Goal: Transaction & Acquisition: Purchase product/service

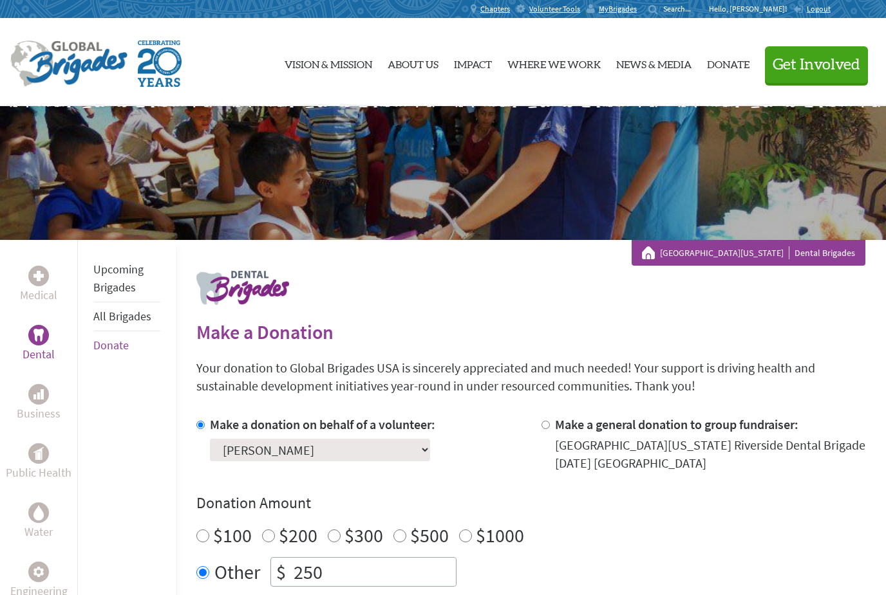
click at [45, 349] on p "Dental" at bounding box center [39, 355] width 32 height 18
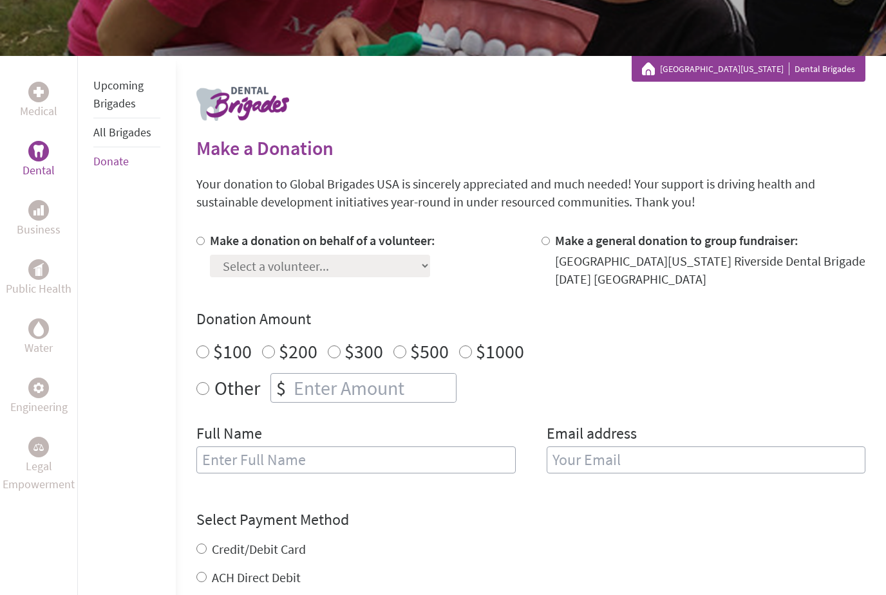
scroll to position [201, 0]
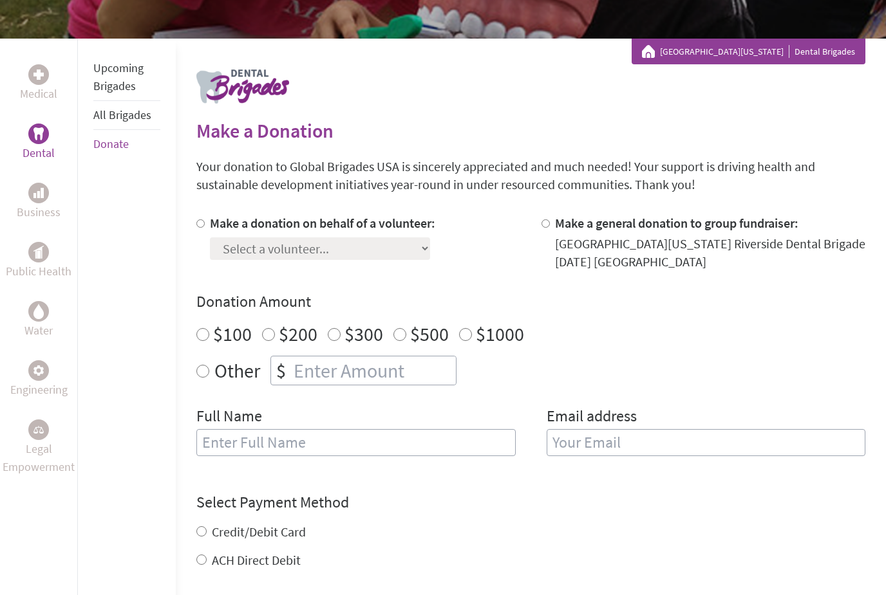
click at [780, 290] on div "Make a donation on behalf of a volunteer: Select a volunteer... Anureet Garha C…" at bounding box center [530, 342] width 669 height 257
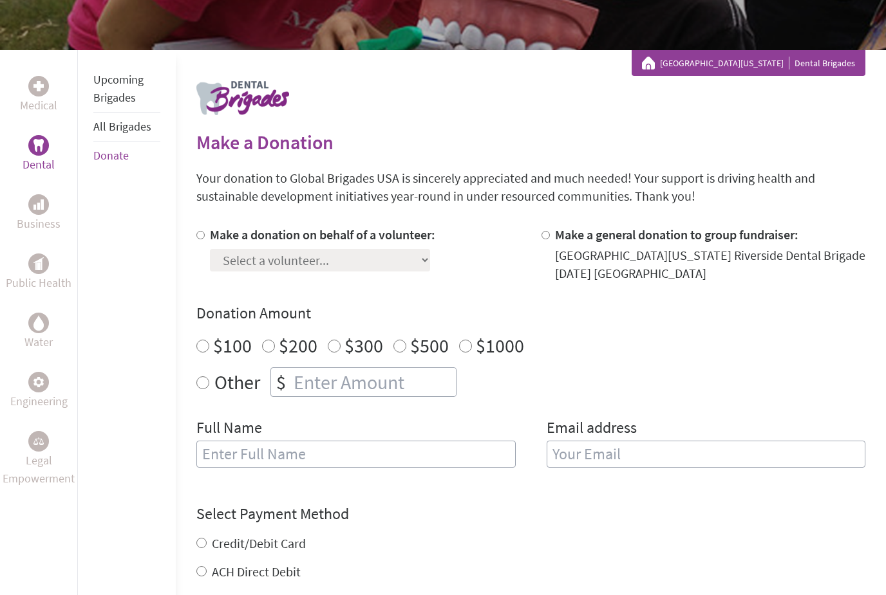
scroll to position [189, 0]
click at [104, 97] on link "Upcoming Brigades" at bounding box center [118, 89] width 50 height 33
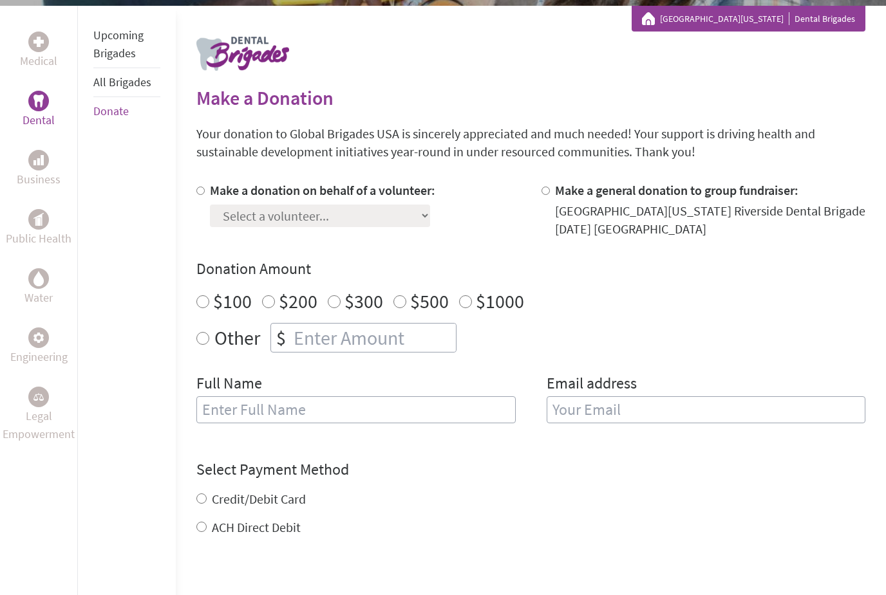
click at [776, 194] on label "Make a general donation to group fundraiser:" at bounding box center [676, 191] width 243 height 16
click at [550, 194] on input "Make a general donation to group fundraiser:" at bounding box center [545, 191] width 8 height 8
radio input "true"
click at [300, 332] on input "number" at bounding box center [373, 338] width 165 height 28
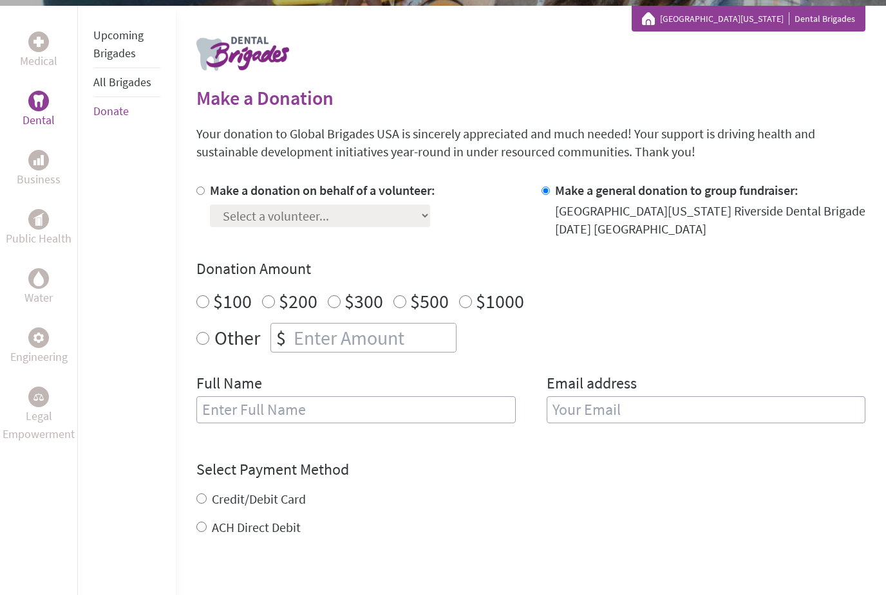
radio input "true"
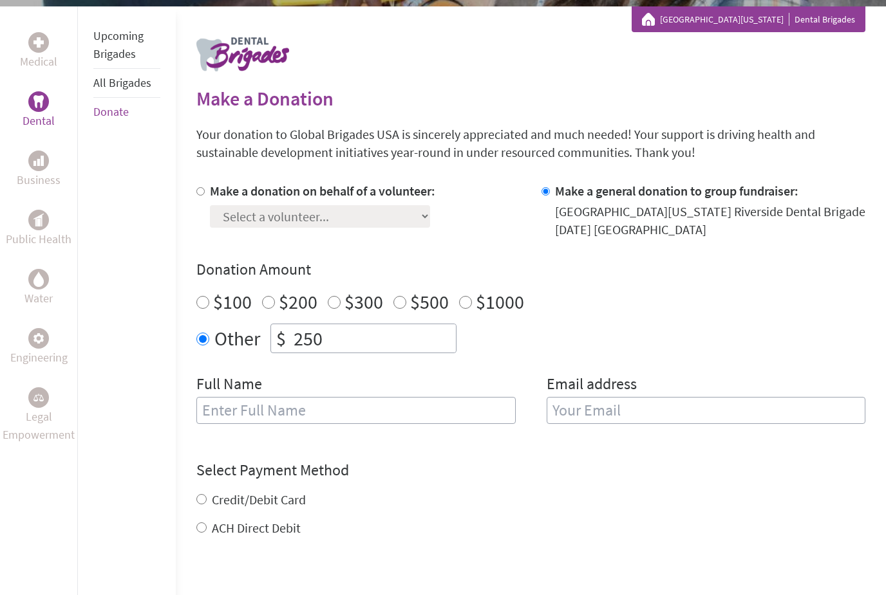
type input "250"
click at [753, 425] on div "Email address" at bounding box center [706, 407] width 319 height 66
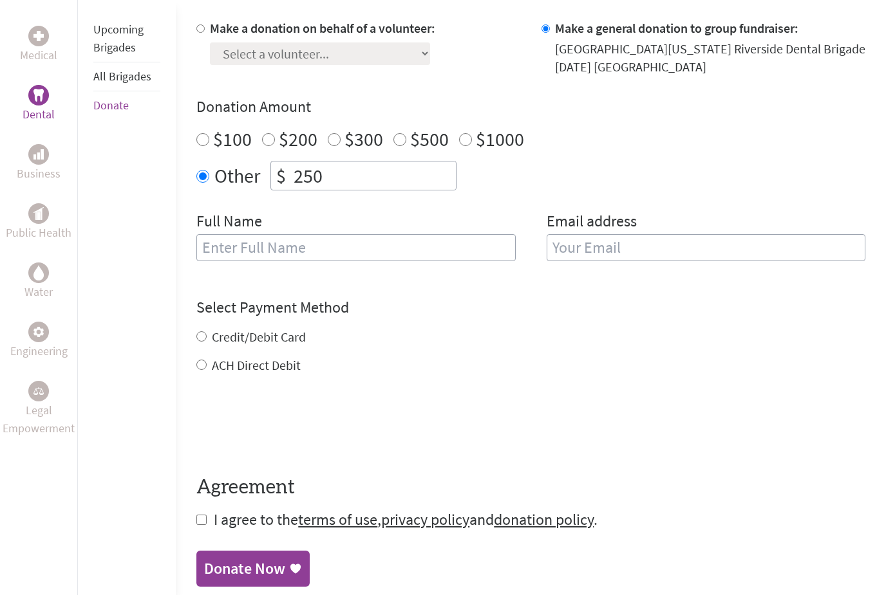
scroll to position [286, 0]
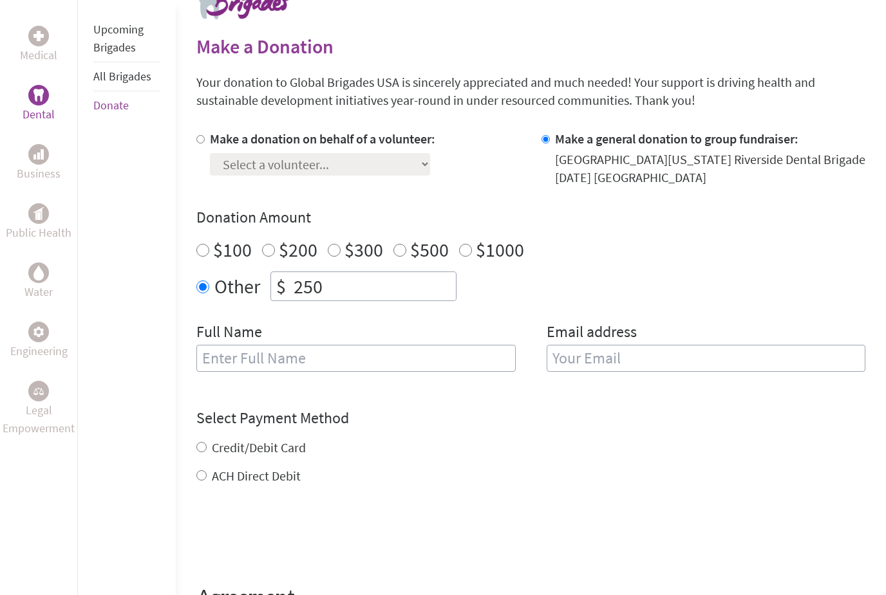
click at [68, 102] on div "Dental" at bounding box center [39, 104] width 72 height 59
click at [40, 100] on img at bounding box center [38, 95] width 10 height 12
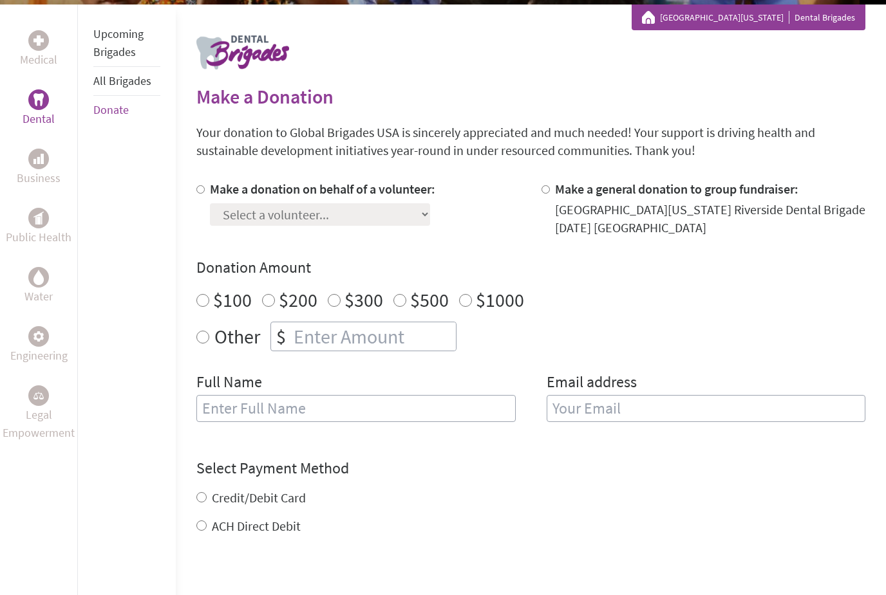
scroll to position [234, 0]
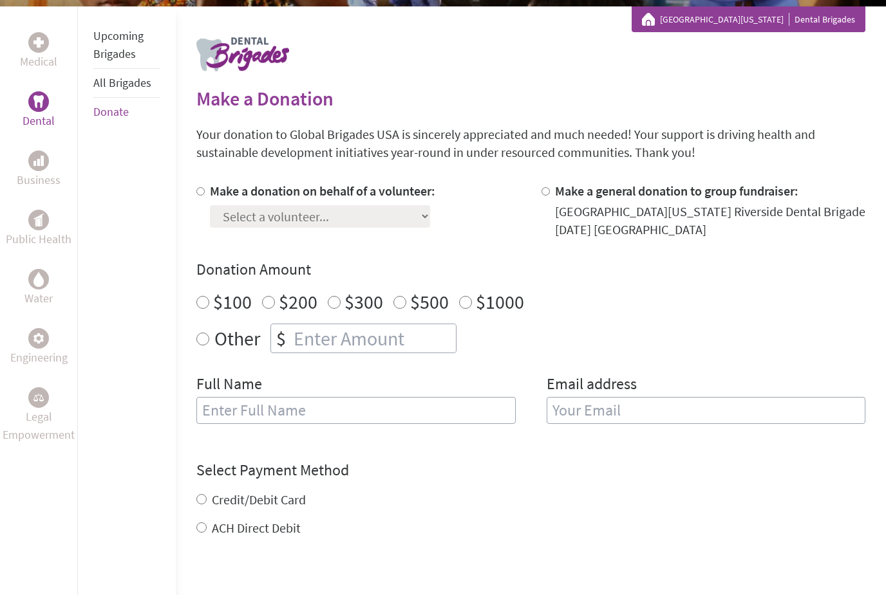
click at [238, 231] on div "Make a donation on behalf of a volunteer: Select a volunteer... Anureet Garha C…" at bounding box center [322, 210] width 225 height 57
click at [569, 242] on div "Make a donation on behalf of a volunteer: Select a volunteer... Anureet Garha C…" at bounding box center [530, 310] width 669 height 257
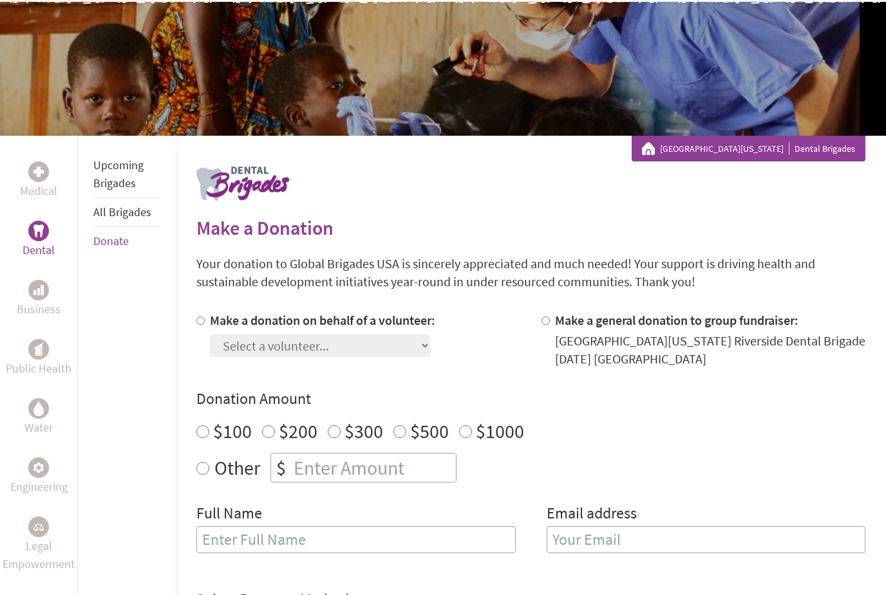
scroll to position [0, 0]
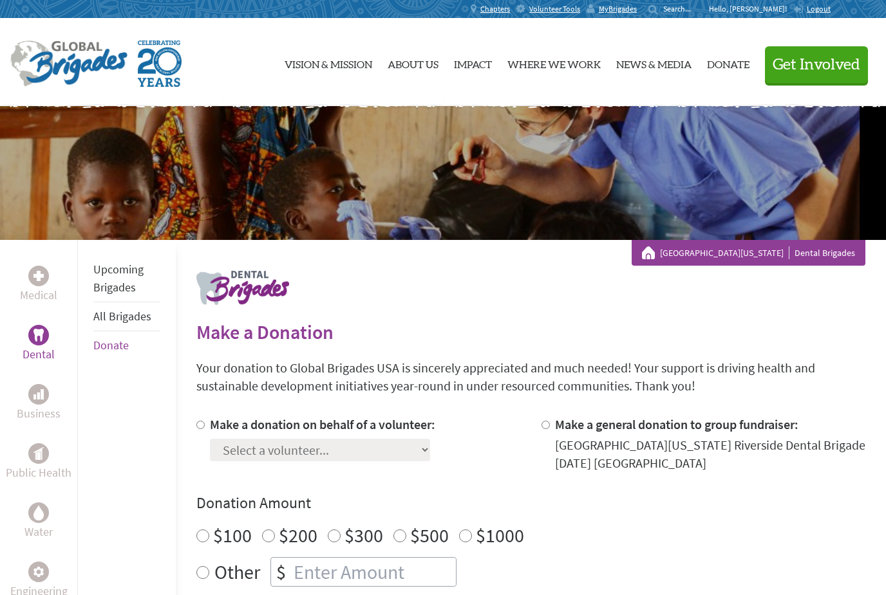
click at [235, 433] on label "Make a donation on behalf of a volunteer:" at bounding box center [322, 424] width 225 height 16
click at [205, 429] on input "Make a donation on behalf of a volunteer:" at bounding box center [200, 425] width 8 height 8
radio input "true"
click at [246, 456] on select "Select a volunteer... [PERSON_NAME] Garha [PERSON_NAME] [PERSON_NAME] [PERSON_N…" at bounding box center [320, 450] width 220 height 23
select select "C9EB6CE5-5EA0-11F0-B8AC-42010A400003"
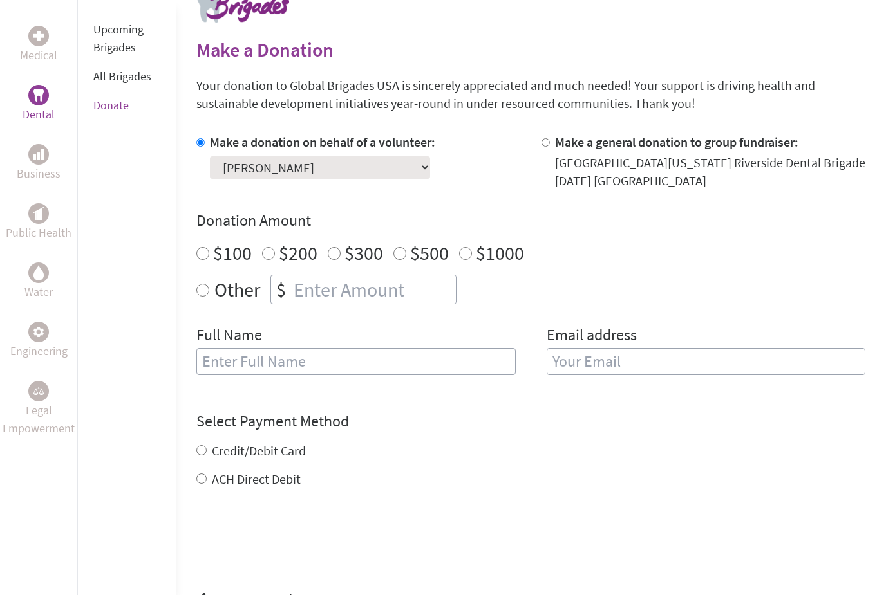
scroll to position [290, 0]
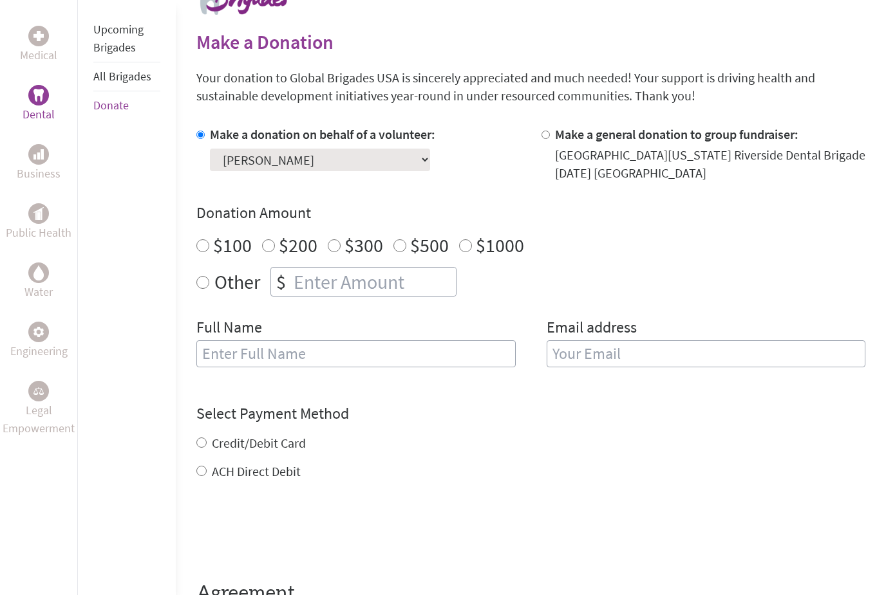
click at [757, 295] on div "Other $" at bounding box center [530, 282] width 669 height 30
click at [295, 282] on input "number" at bounding box center [373, 282] width 165 height 28
radio input "true"
type input "250"
click at [225, 351] on input "text" at bounding box center [355, 354] width 319 height 27
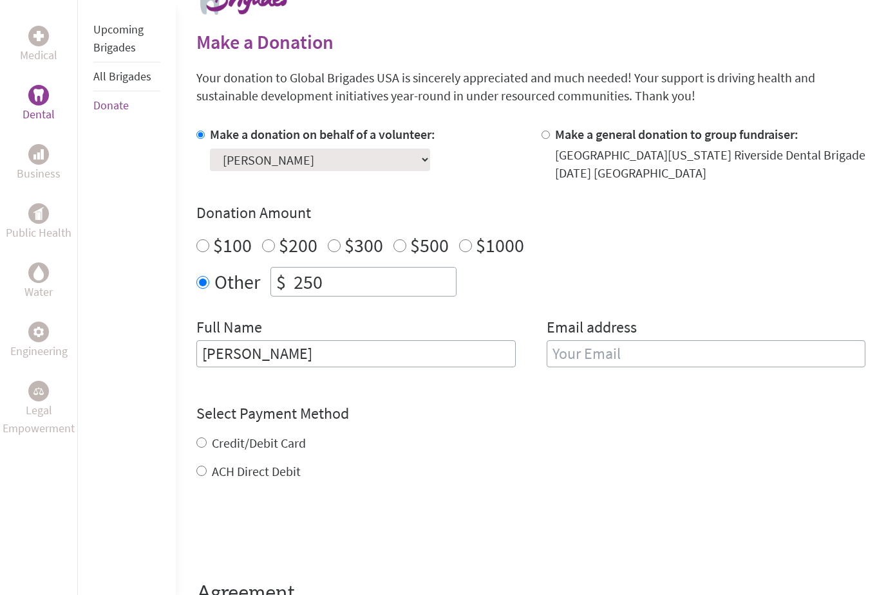
type input "[PERSON_NAME]"
click at [687, 365] on input "email" at bounding box center [706, 354] width 319 height 27
type input "[EMAIL_ADDRESS][DOMAIN_NAME]"
click at [210, 442] on div "Credit/Debit Card ACH Direct Debit" at bounding box center [530, 458] width 669 height 46
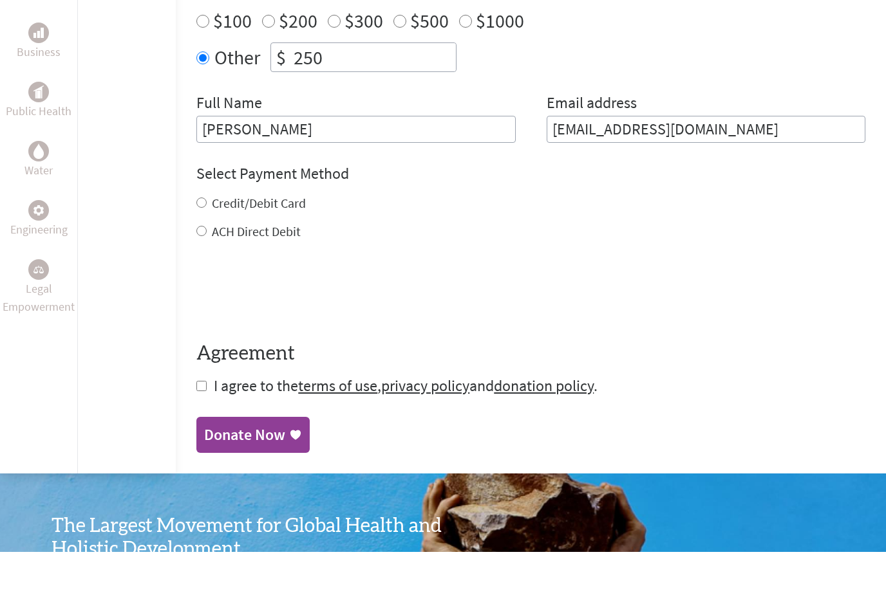
scroll to position [515, 0]
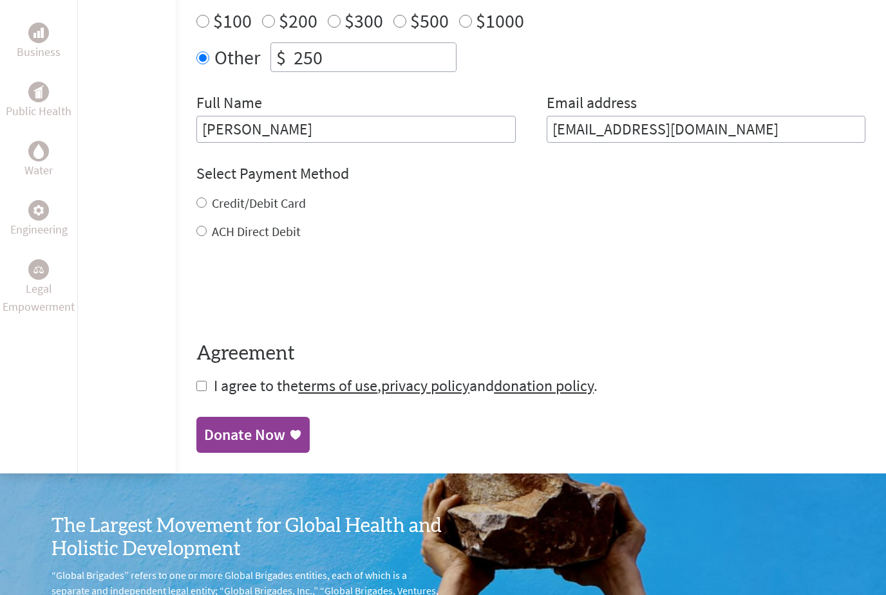
click at [203, 207] on input "Credit/Debit Card" at bounding box center [201, 203] width 10 height 10
radio input "true"
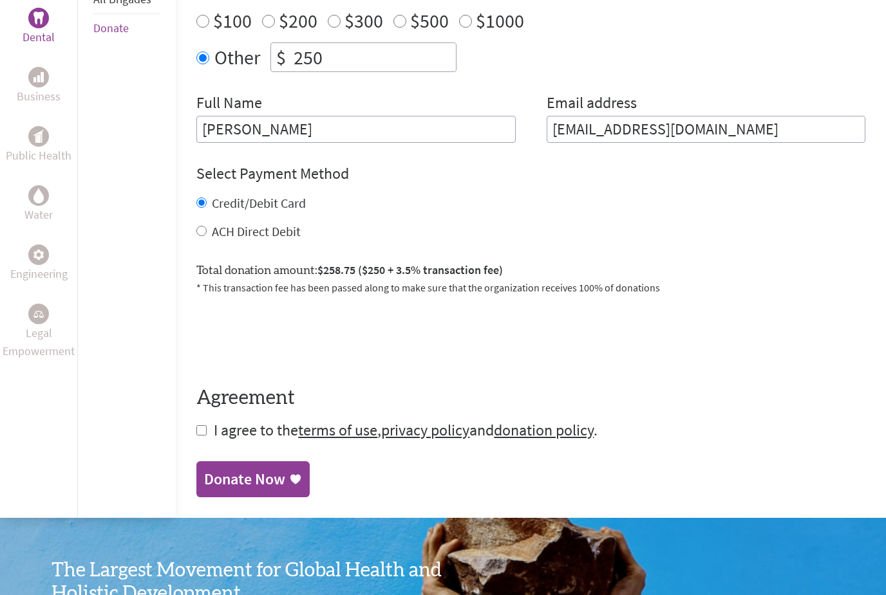
click at [198, 436] on input "checkbox" at bounding box center [201, 430] width 10 height 10
checkbox input "true"
click at [212, 483] on div "Donate Now" at bounding box center [244, 481] width 81 height 21
